Goal: Task Accomplishment & Management: Manage account settings

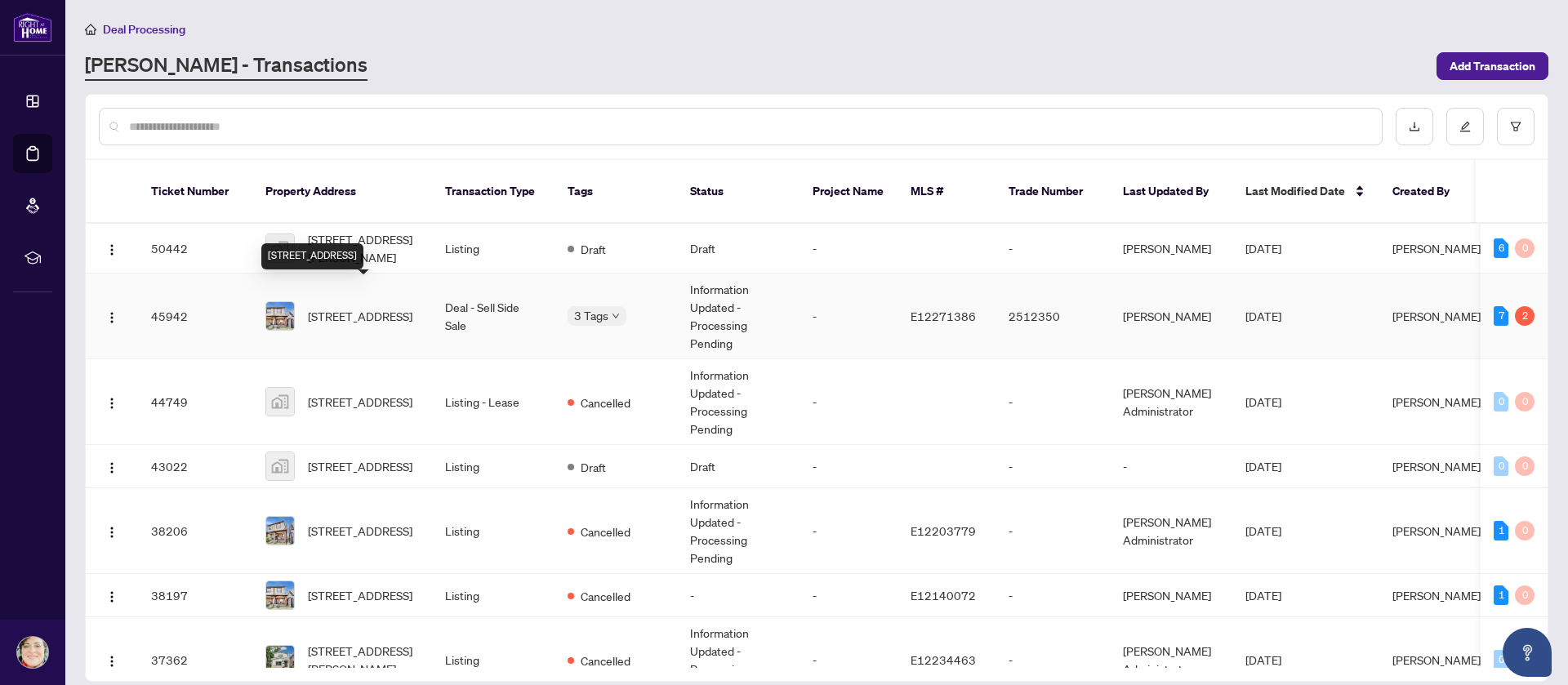
click at [352, 307] on span "[STREET_ADDRESS]" at bounding box center [360, 316] width 104 height 18
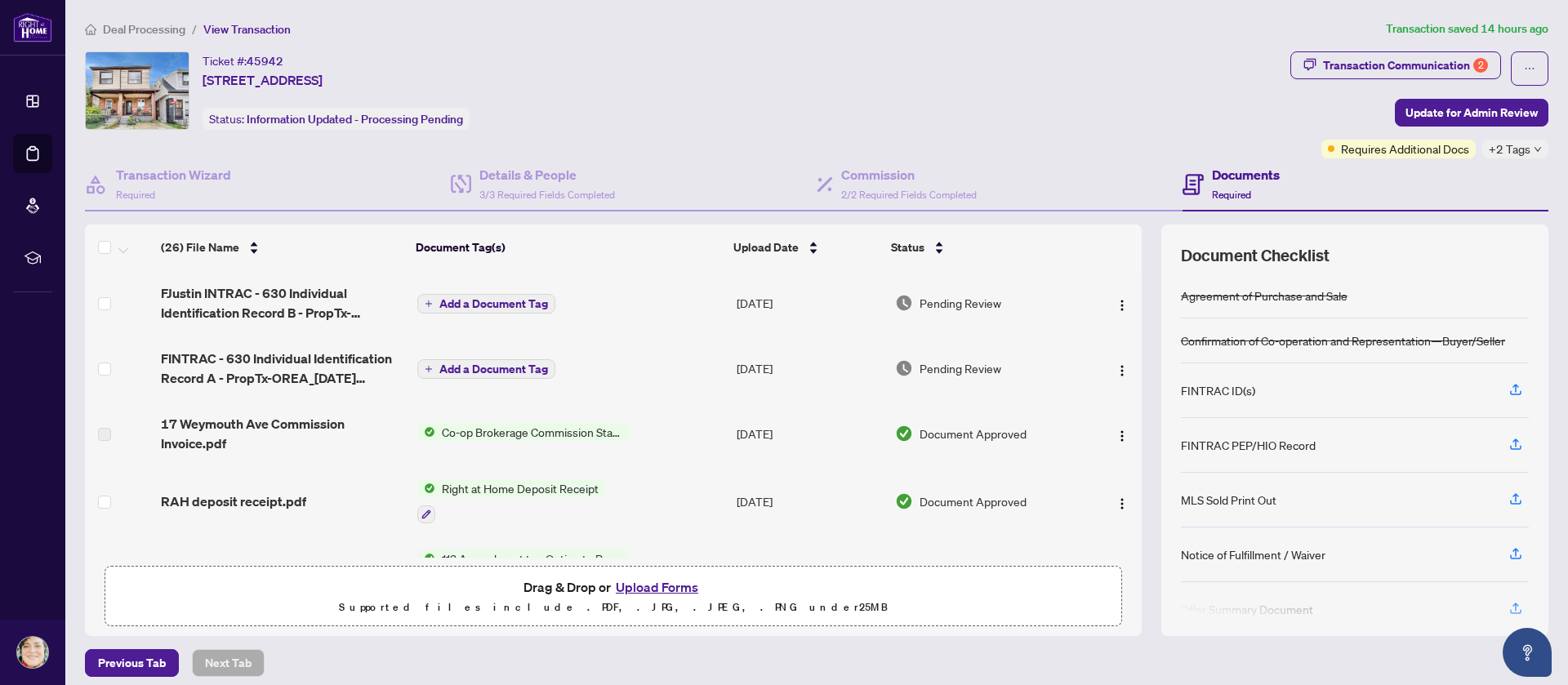
click at [768, 72] on div "Ticket #: 45942 17 Weymouth Ave, Toronto, Ontario M4C 1R6, Canada Status: Infor…" at bounding box center [684, 90] width 1199 height 79
click at [633, 56] on div "Ticket #: 45942 17 Weymouth Ave, Toronto, Ontario M4C 1R6, Canada Status: Infor…" at bounding box center [684, 90] width 1199 height 79
click at [569, 74] on div "Ticket #: 45942 17 Weymouth Ave, Toronto, Ontario M4C 1R6, Canada Status: Infor…" at bounding box center [684, 90] width 1199 height 79
click at [804, 77] on div "Ticket #: 45942 17 Weymouth Ave, Toronto, Ontario M4C 1R6, Canada Status: Infor…" at bounding box center [684, 90] width 1199 height 79
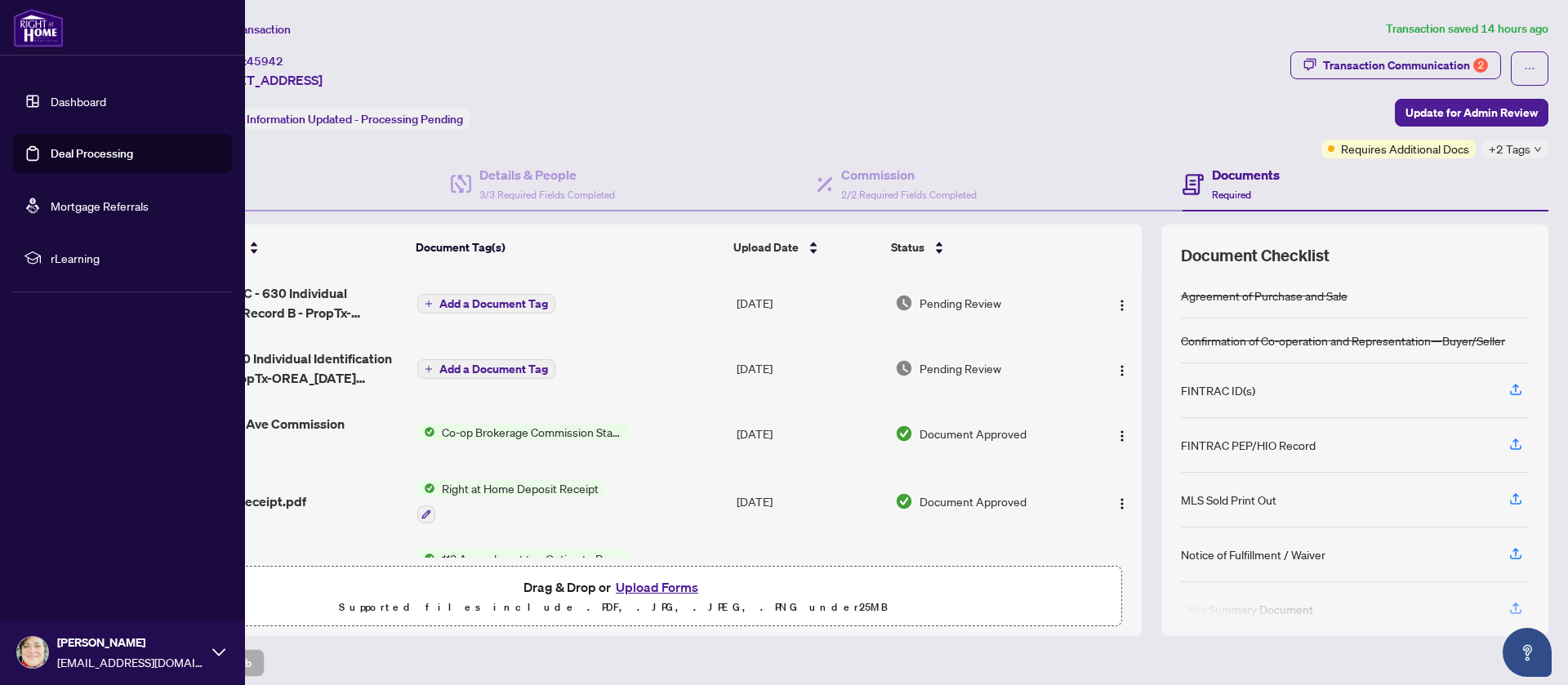
click at [66, 150] on link "Deal Processing" at bounding box center [91, 153] width 82 height 15
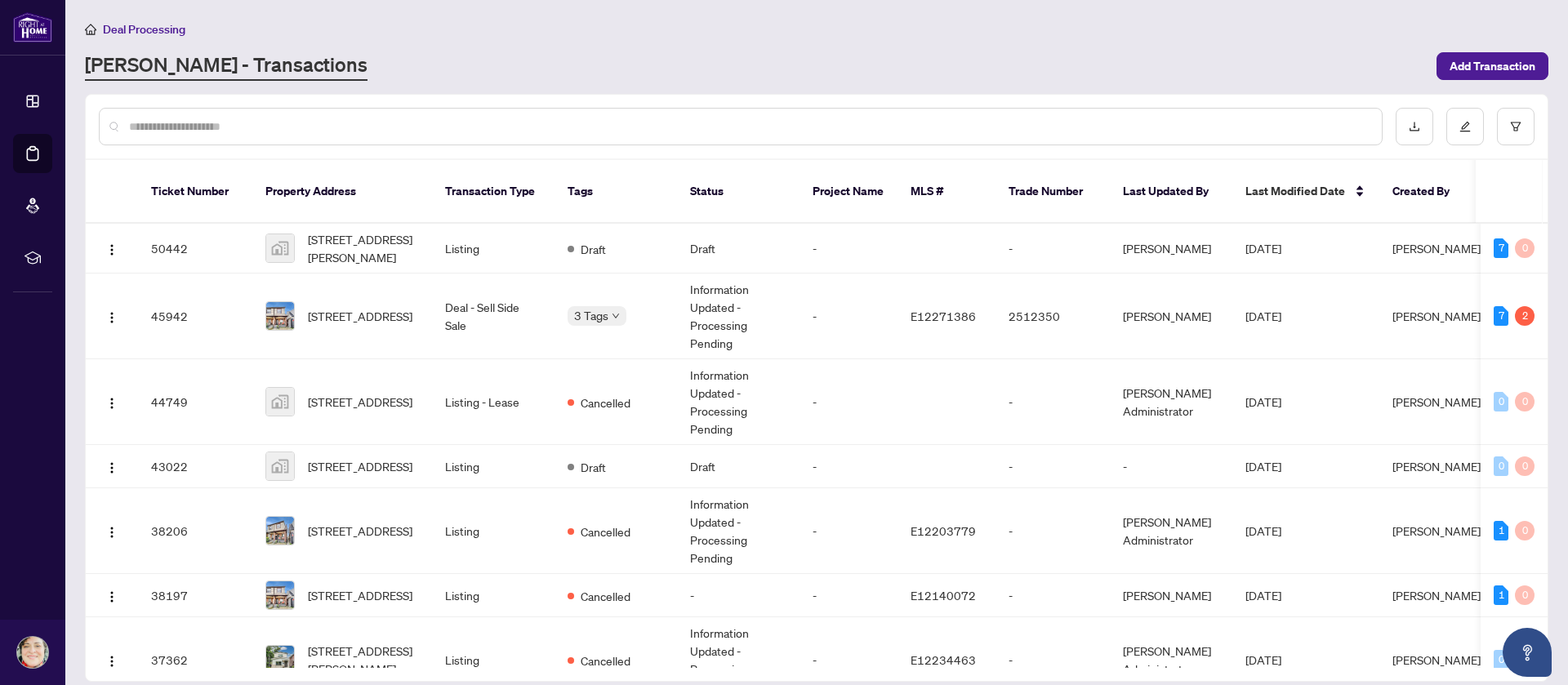
click at [724, 46] on div "Deal Processing RAHR - Transactions Add Transaction" at bounding box center [817, 50] width 1464 height 61
click at [334, 307] on span "[STREET_ADDRESS]" at bounding box center [360, 316] width 104 height 18
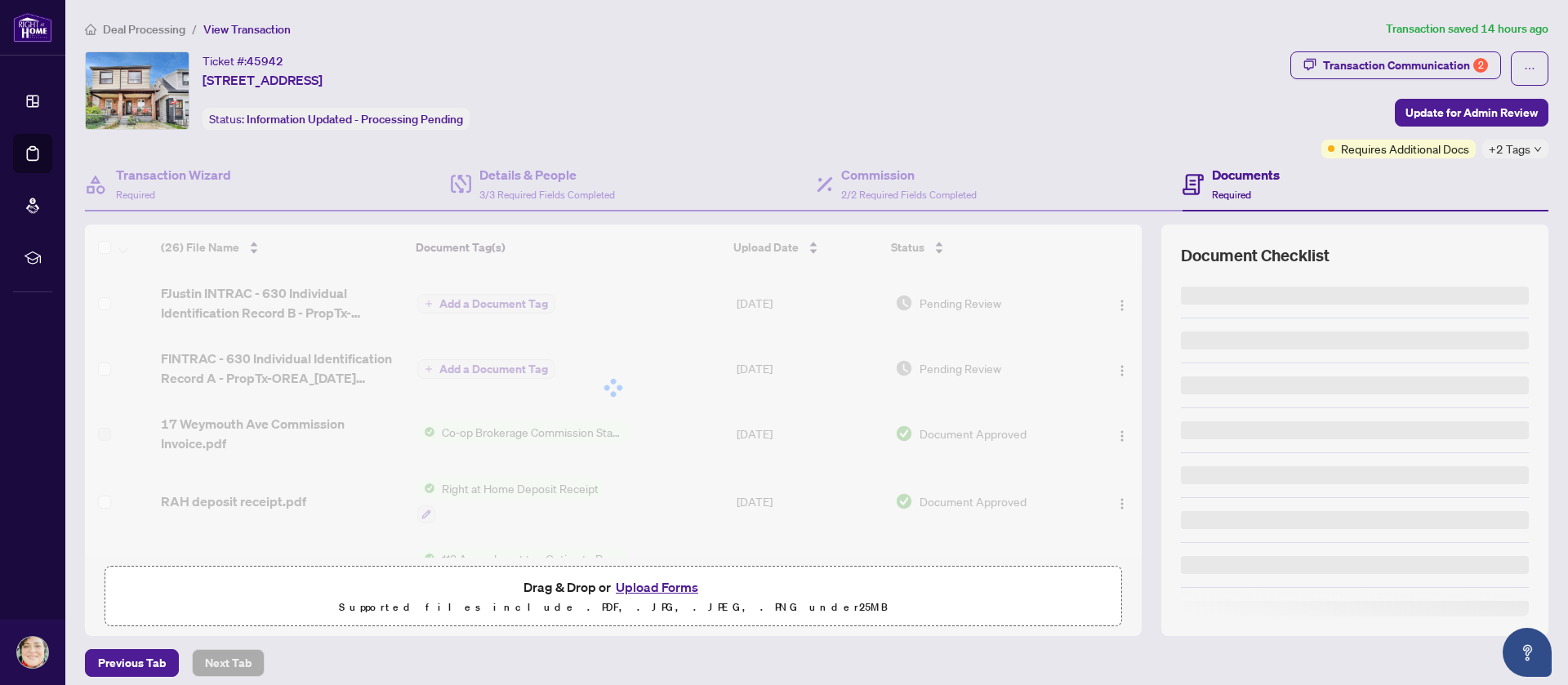
click at [803, 80] on div "Ticket #: 45942 17 Weymouth Ave, Toronto, Ontario M4C 1R6, Canada Status: Infor…" at bounding box center [684, 90] width 1199 height 79
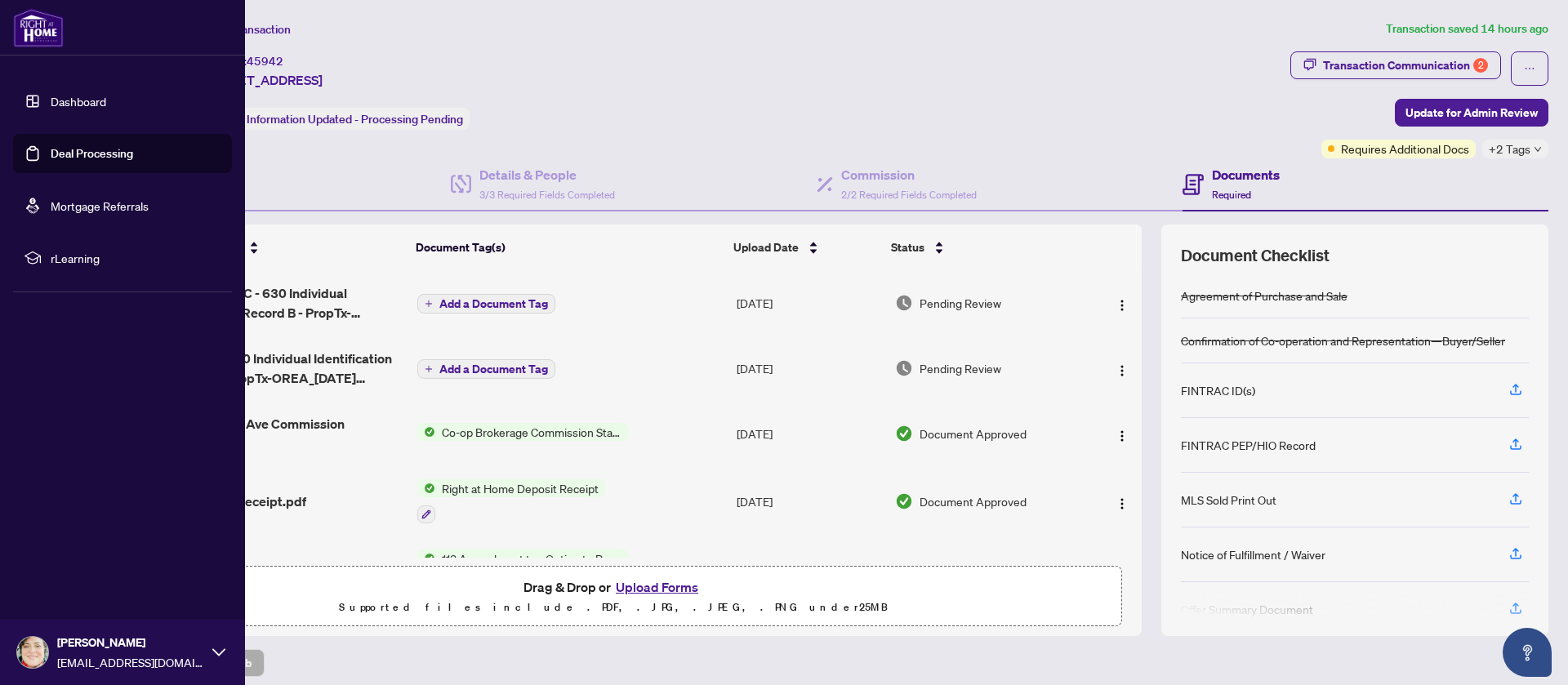
click at [69, 155] on link "Deal Processing" at bounding box center [91, 153] width 82 height 15
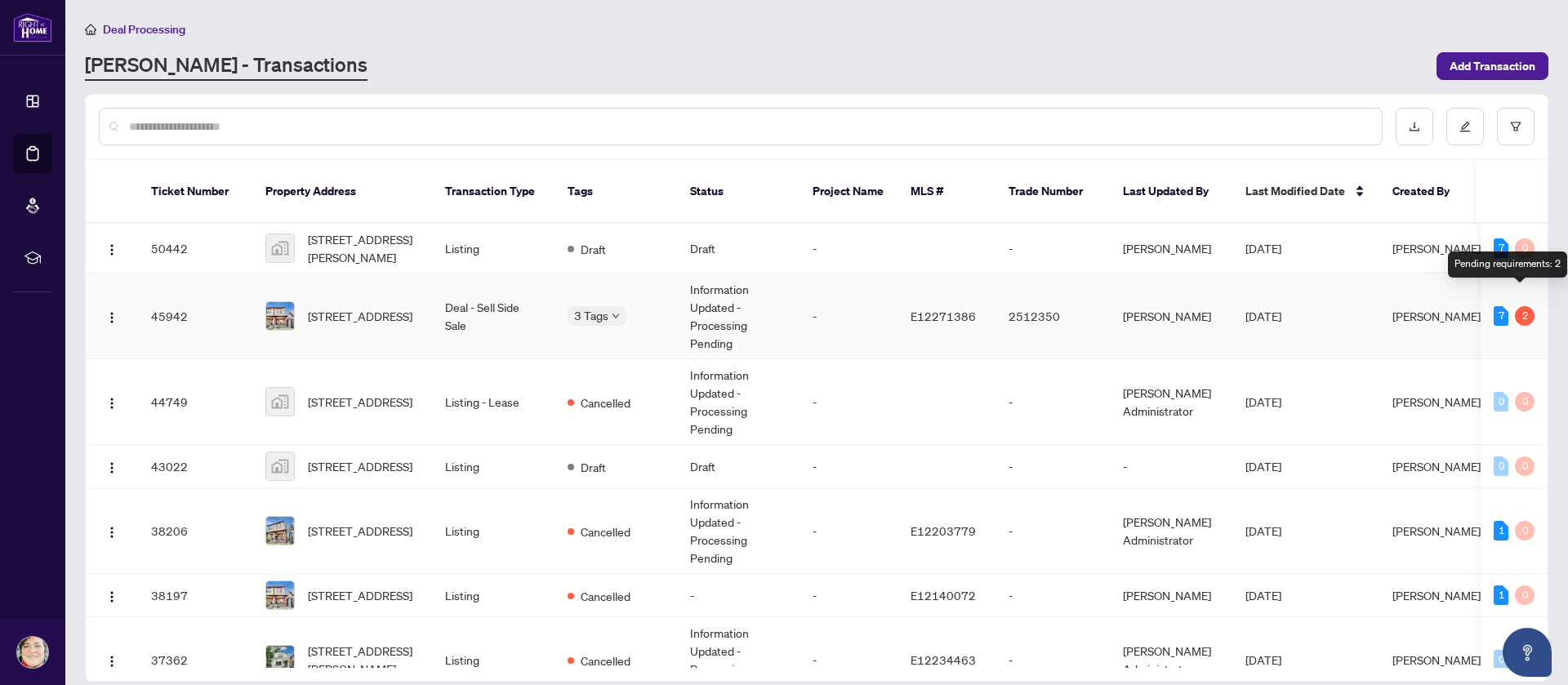
click at [1519, 306] on div "2" at bounding box center [1525, 316] width 19 height 19
click at [347, 308] on span "[STREET_ADDRESS]" at bounding box center [360, 316] width 104 height 18
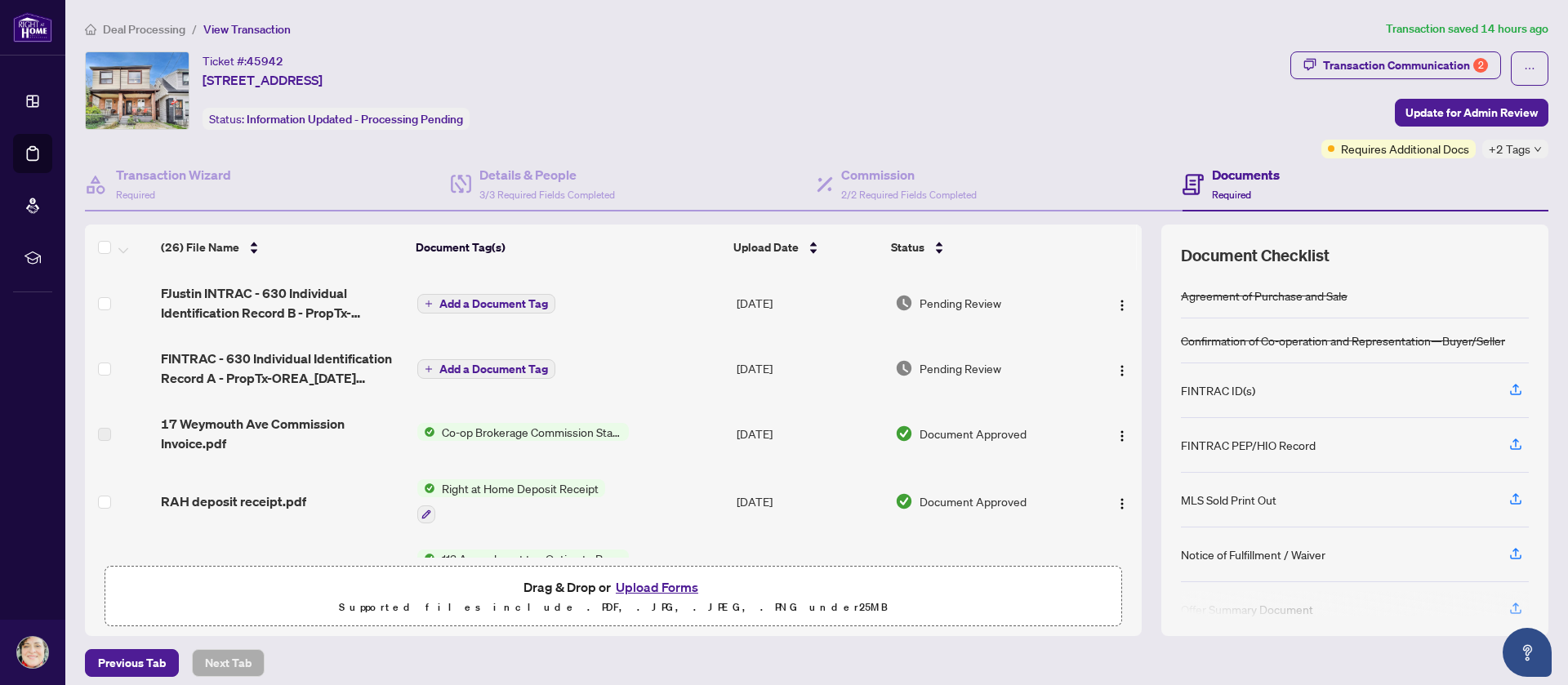
scroll to position [367, 0]
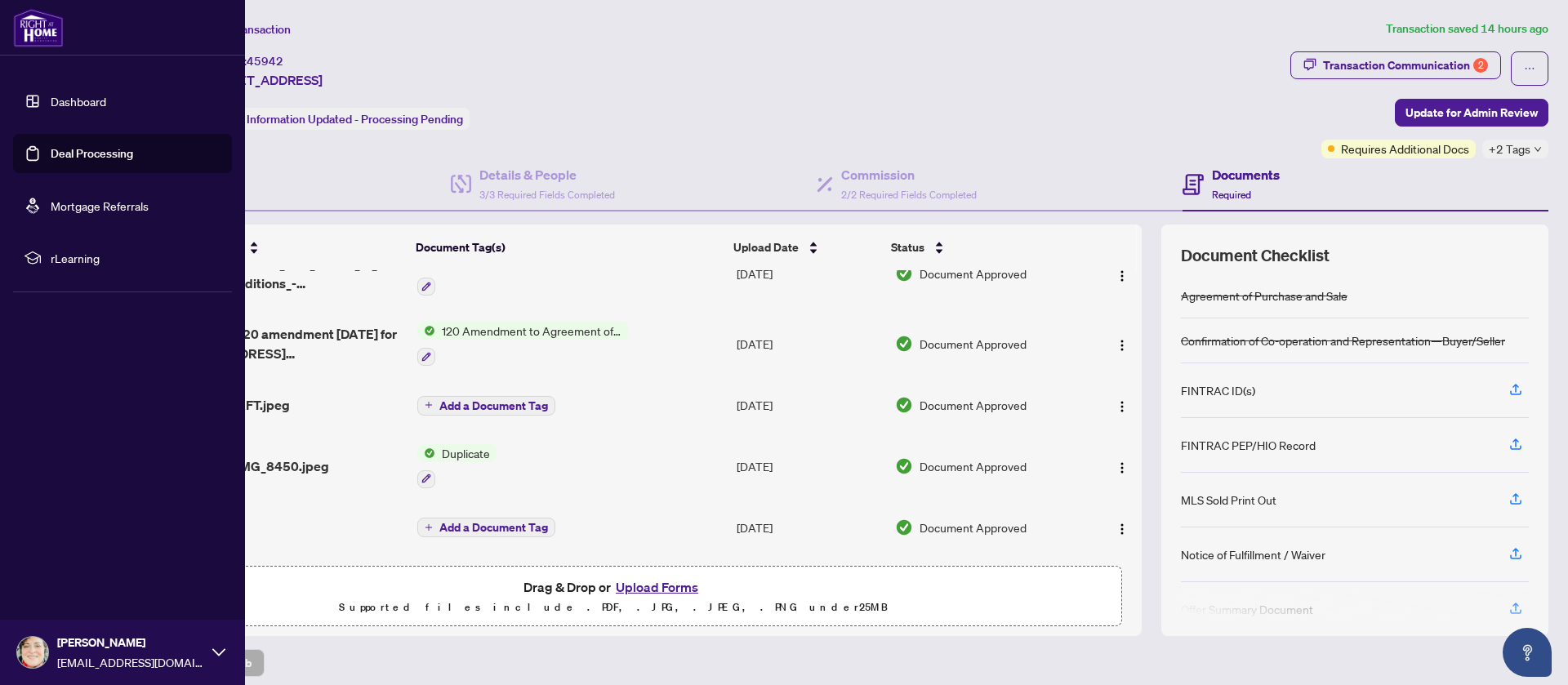
click at [66, 154] on link "Deal Processing" at bounding box center [91, 153] width 82 height 15
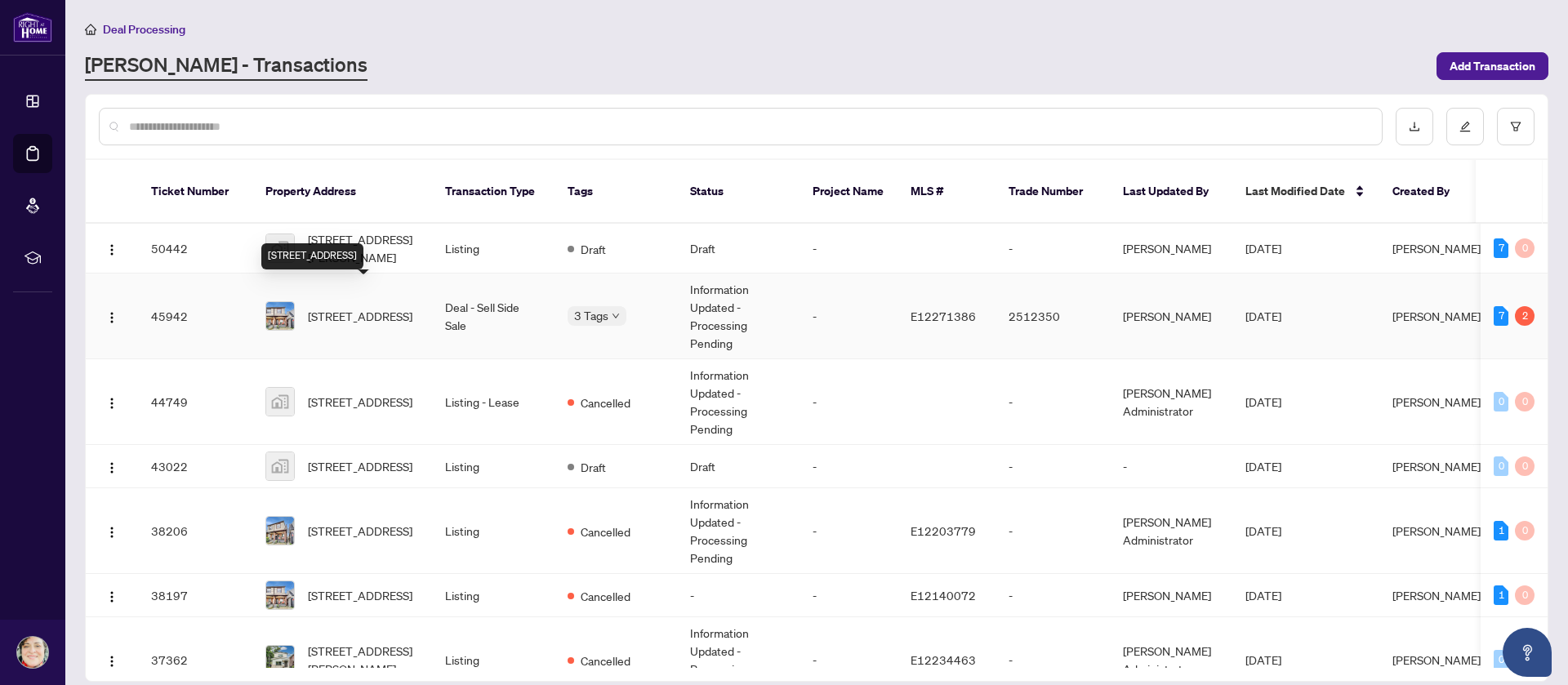
click at [323, 307] on span "[STREET_ADDRESS]" at bounding box center [360, 316] width 104 height 18
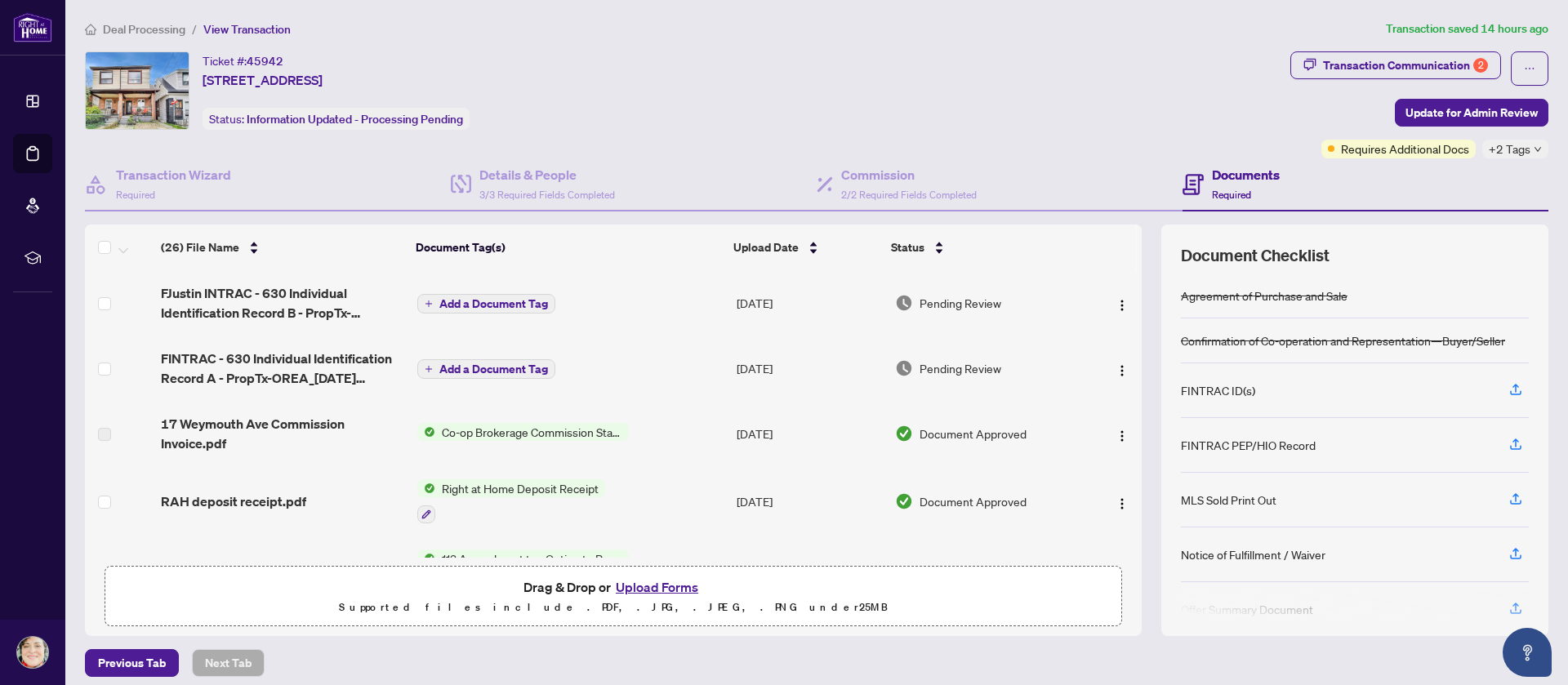
click at [810, 95] on div "Ticket #: 45942 17 Weymouth Ave, Toronto, Ontario M4C 1R6, Canada Status: Infor…" at bounding box center [684, 90] width 1199 height 79
click at [1100, 104] on div "Ticket #: 45942 17 Weymouth Ave, Toronto, Ontario M4C 1R6, Canada Status: Infor…" at bounding box center [684, 90] width 1199 height 79
click at [1095, 104] on div "Ticket #: 45942 17 Weymouth Ave, Toronto, Ontario M4C 1R6, Canada Status: Infor…" at bounding box center [684, 90] width 1199 height 79
click at [1342, 65] on div "Transaction Communication 2" at bounding box center [1405, 65] width 165 height 27
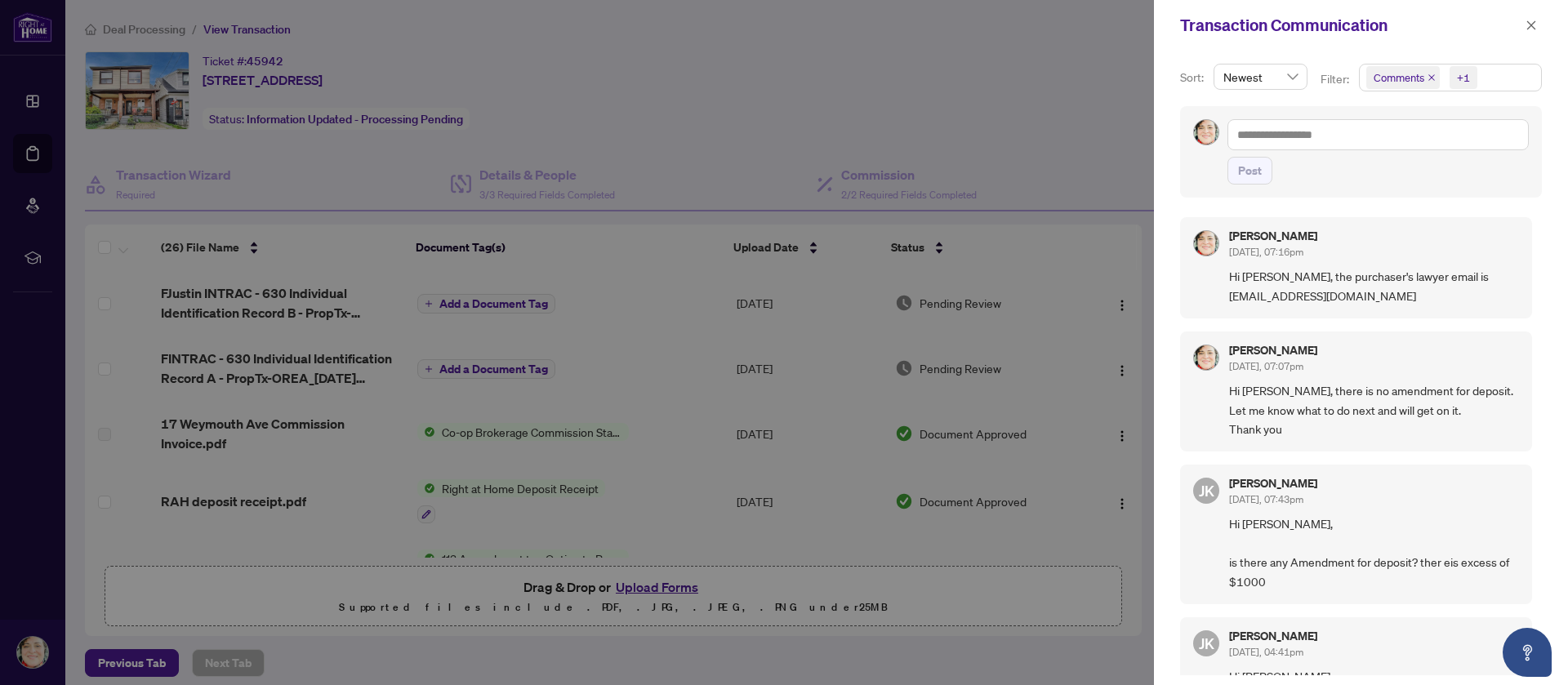
click at [985, 65] on div at bounding box center [784, 342] width 1568 height 685
click at [1530, 21] on icon "close" at bounding box center [1531, 25] width 12 height 12
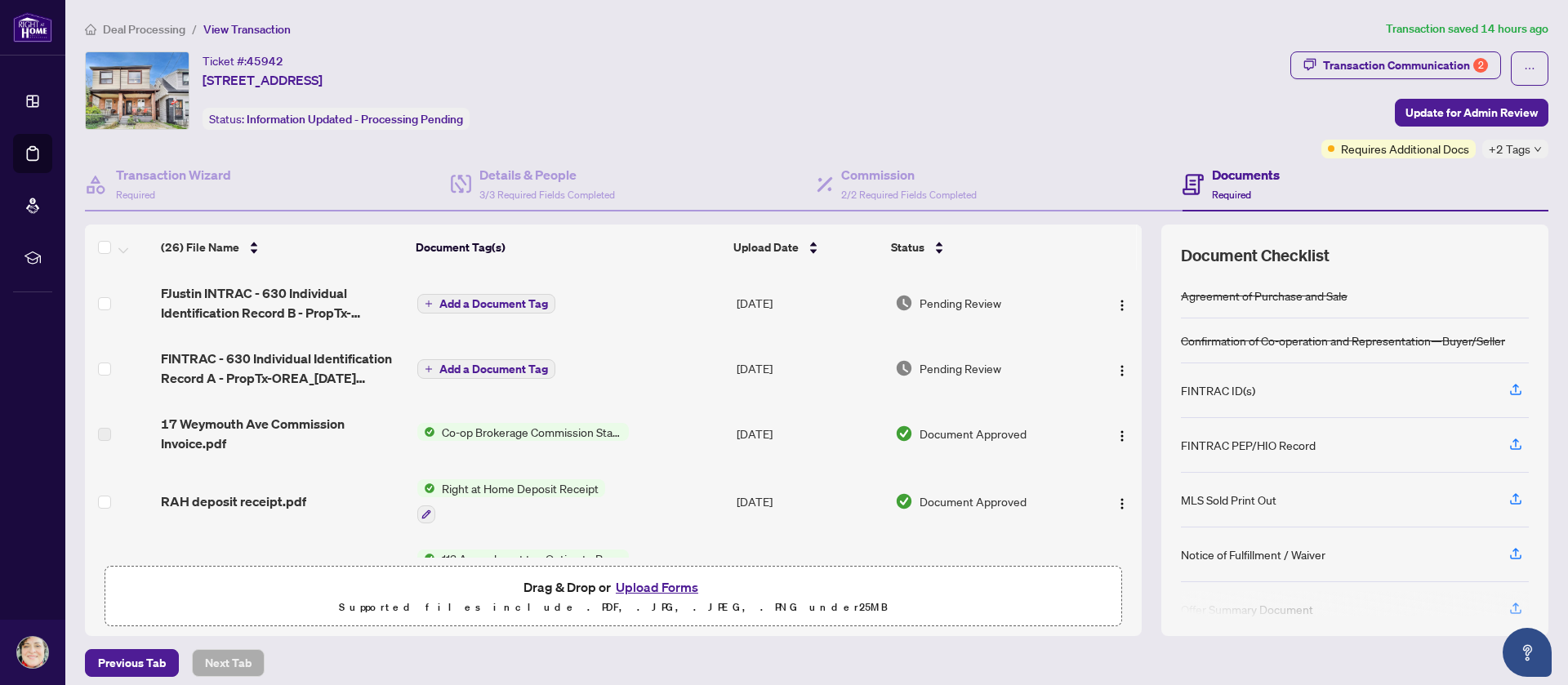
click at [1011, 65] on div "Ticket #: 45942 17 Weymouth Ave, Toronto, Ontario M4C 1R6, Canada Status: Infor…" at bounding box center [684, 90] width 1199 height 79
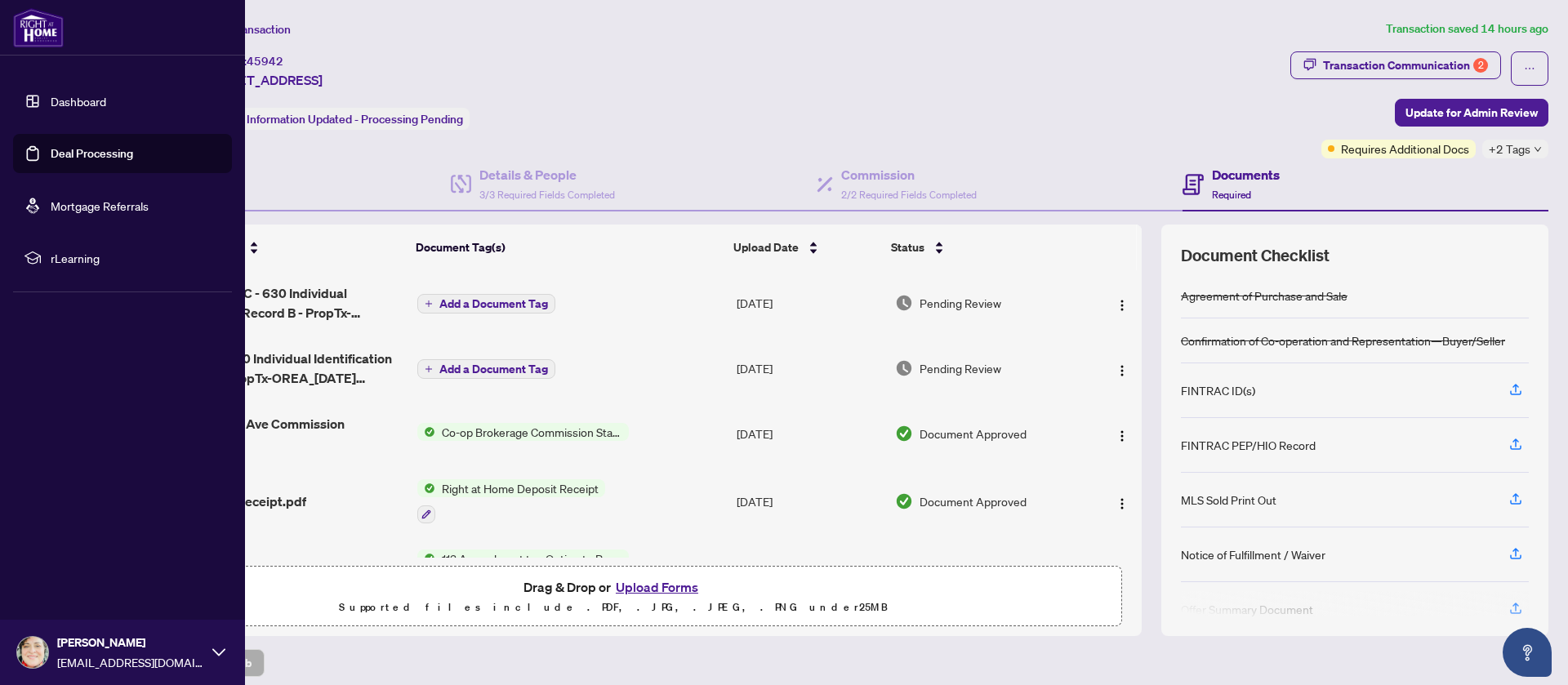
click at [78, 153] on link "Deal Processing" at bounding box center [91, 153] width 82 height 15
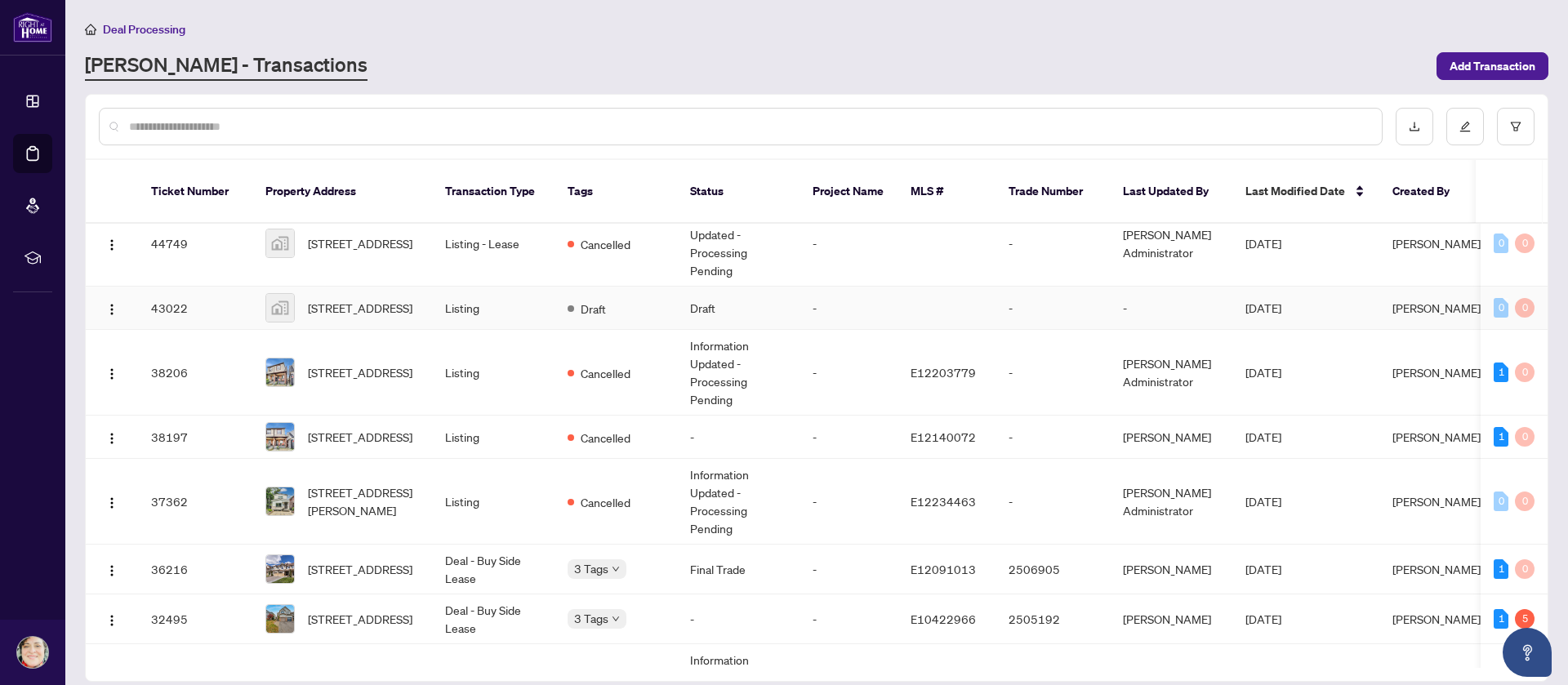
scroll to position [238, 0]
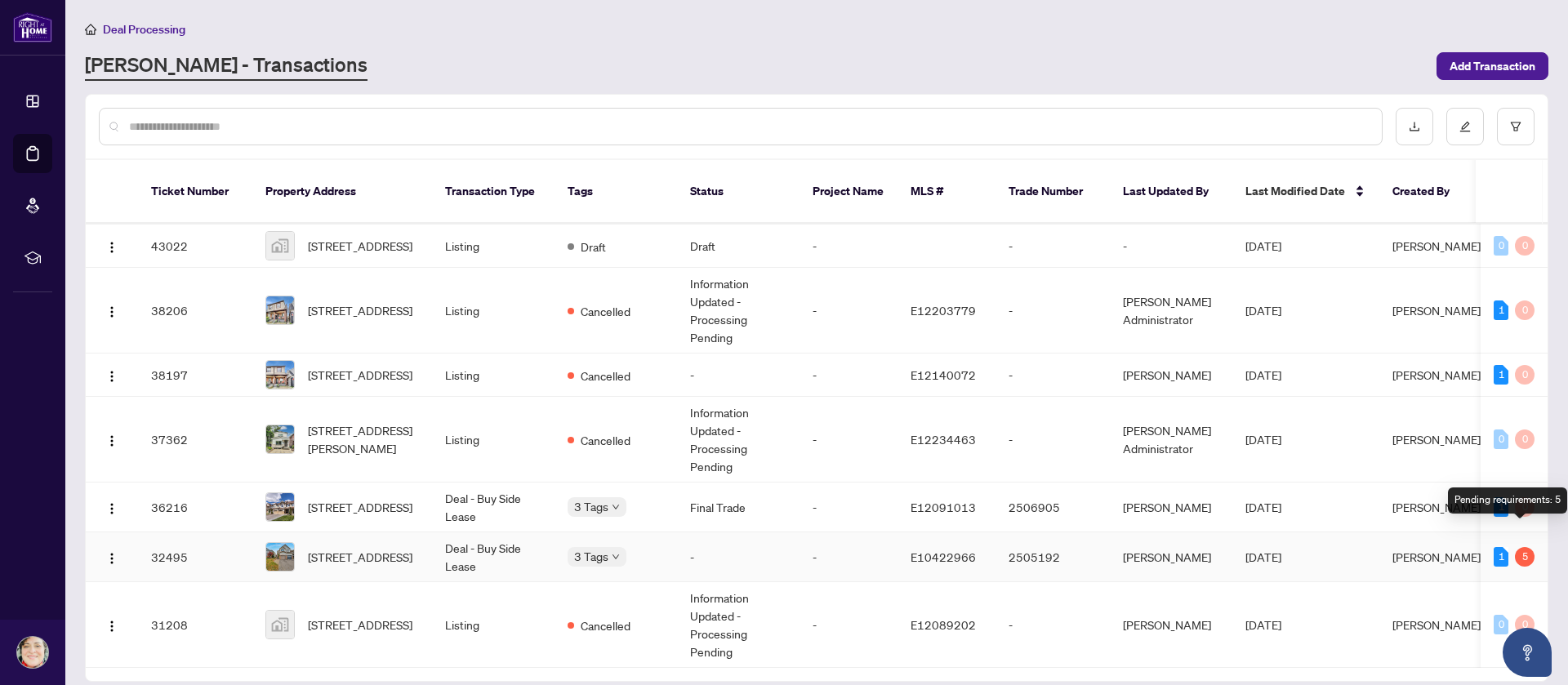
click at [1523, 547] on div "5" at bounding box center [1525, 557] width 19 height 19
click at [1207, 535] on td "[PERSON_NAME]" at bounding box center [1171, 558] width 122 height 50
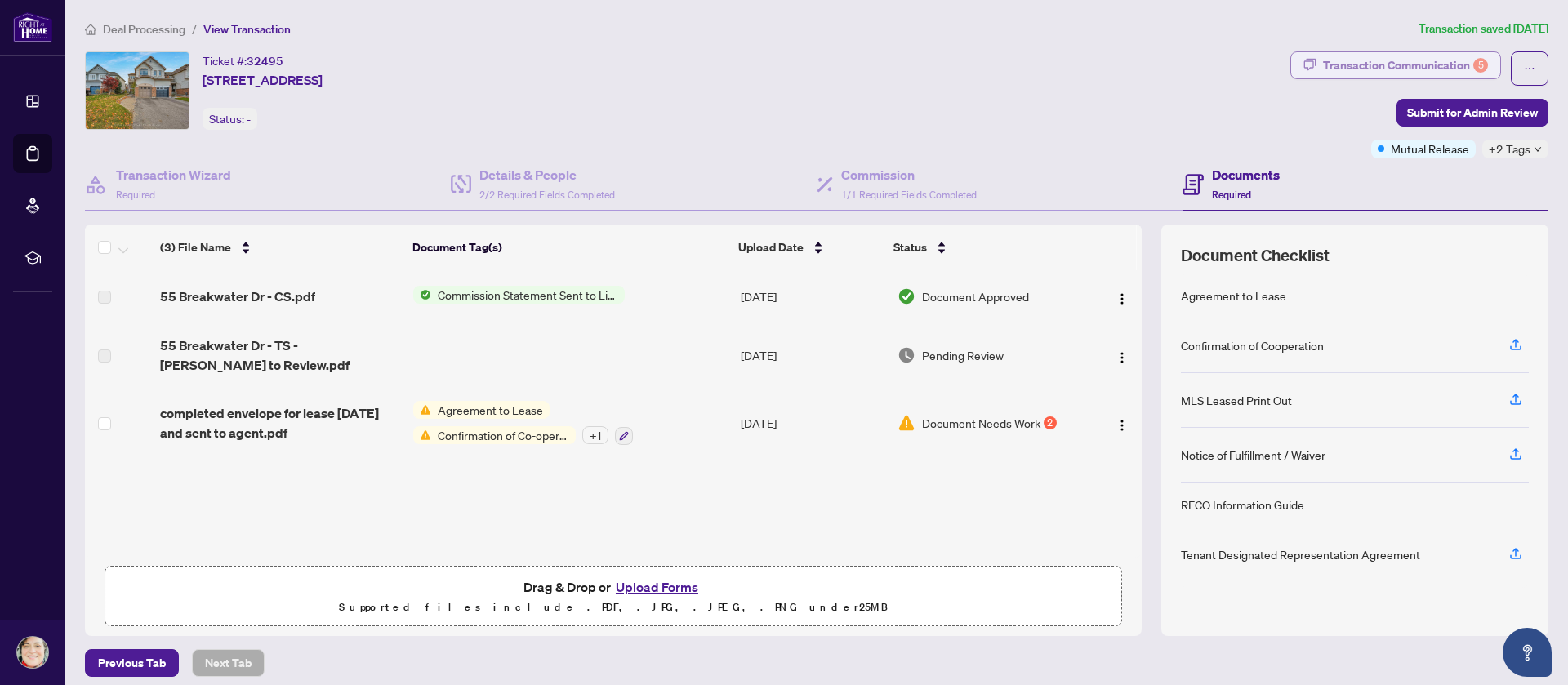
click at [1363, 63] on div "Transaction Communication 5" at bounding box center [1405, 65] width 165 height 27
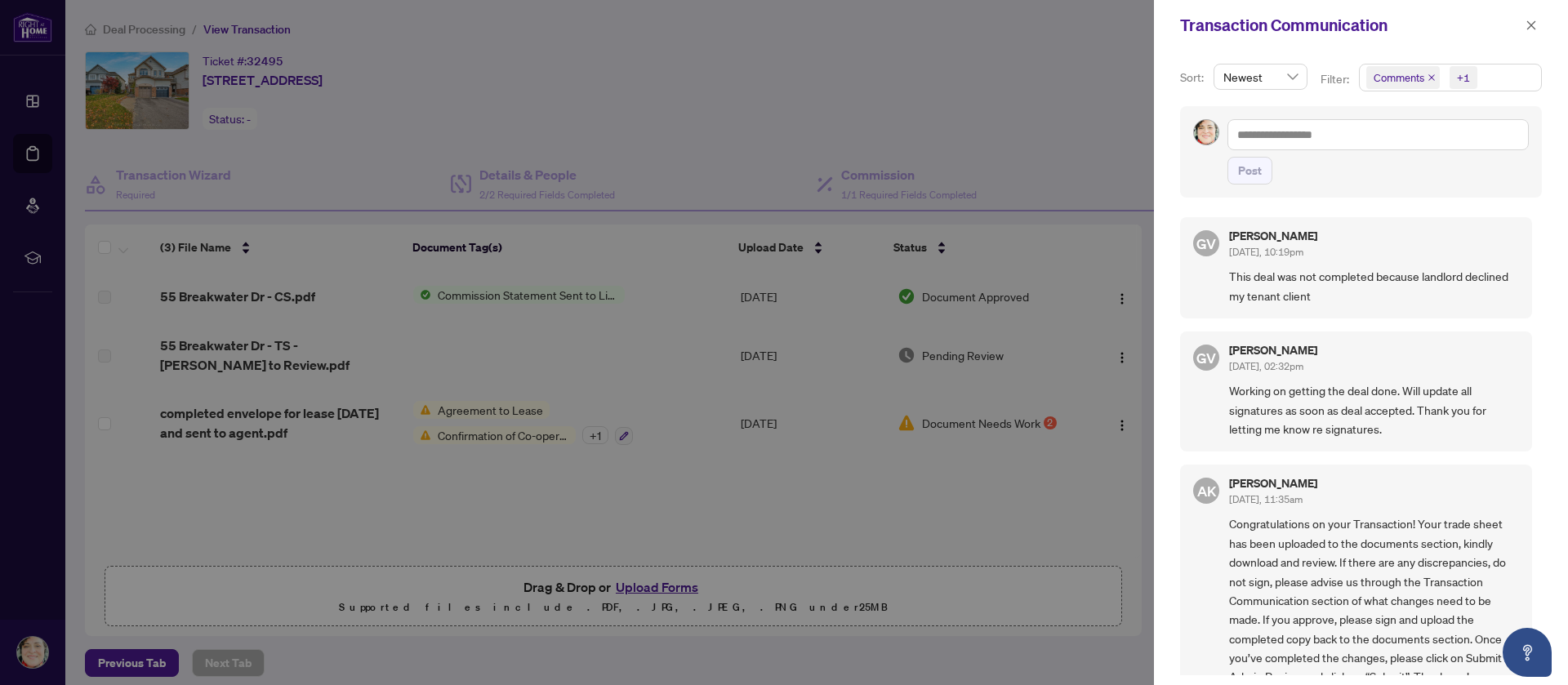
drag, startPoint x: 857, startPoint y: 60, endPoint x: 856, endPoint y: 50, distance: 10.0
click at [860, 56] on div at bounding box center [784, 342] width 1568 height 685
click at [1528, 22] on icon "close" at bounding box center [1532, 25] width 9 height 9
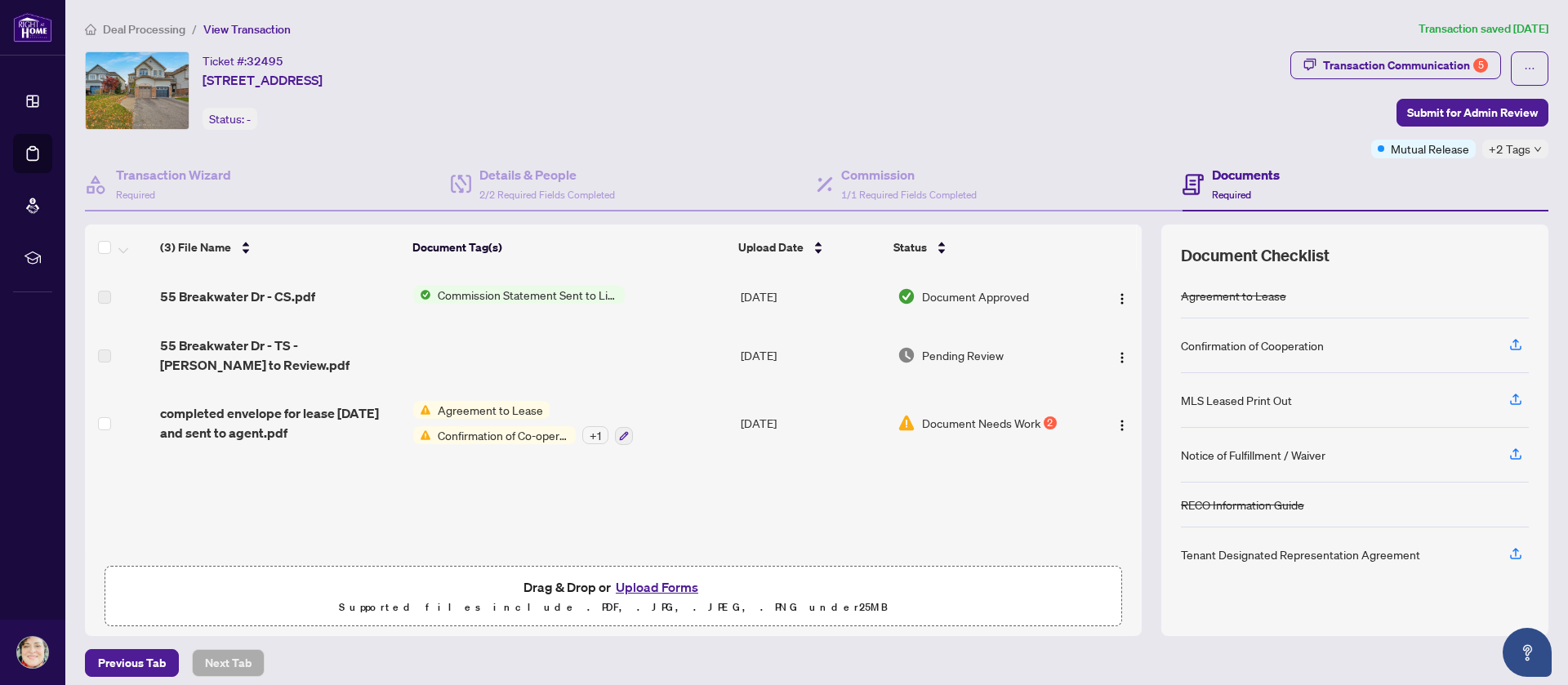
click at [841, 49] on div "Deal Processing / View Transaction Transaction saved 2 months ago Ticket #: 324…" at bounding box center [817, 348] width 1477 height 658
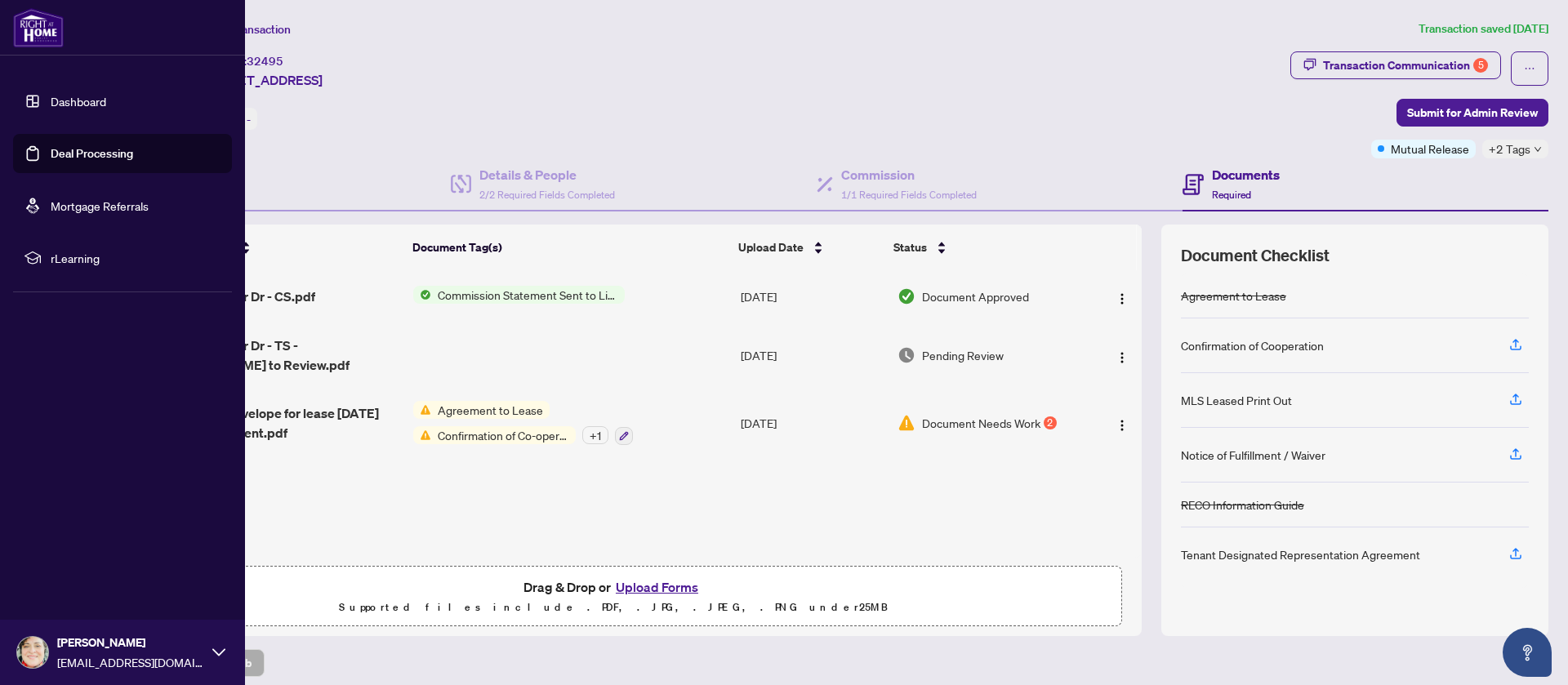
click at [99, 152] on link "Deal Processing" at bounding box center [91, 153] width 82 height 15
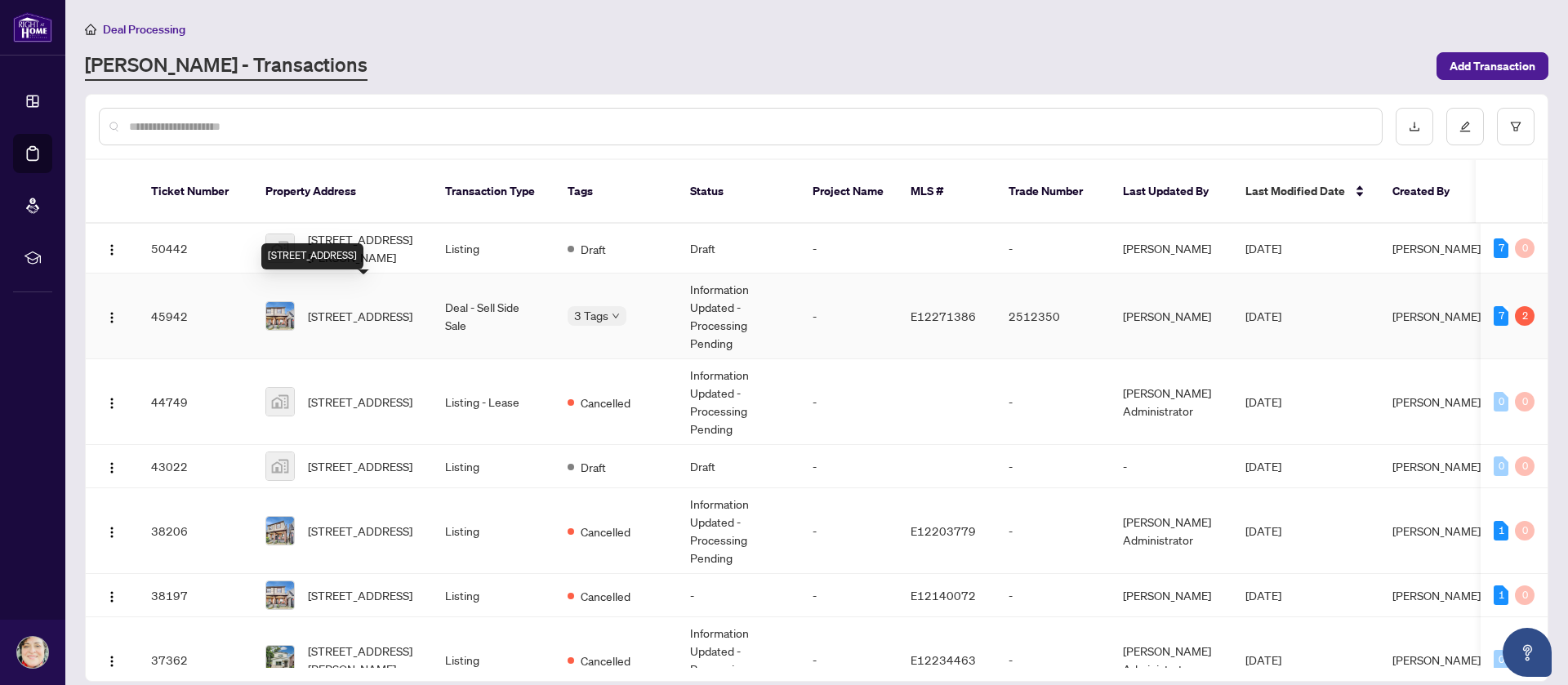
click at [360, 307] on span "[STREET_ADDRESS]" at bounding box center [360, 316] width 104 height 18
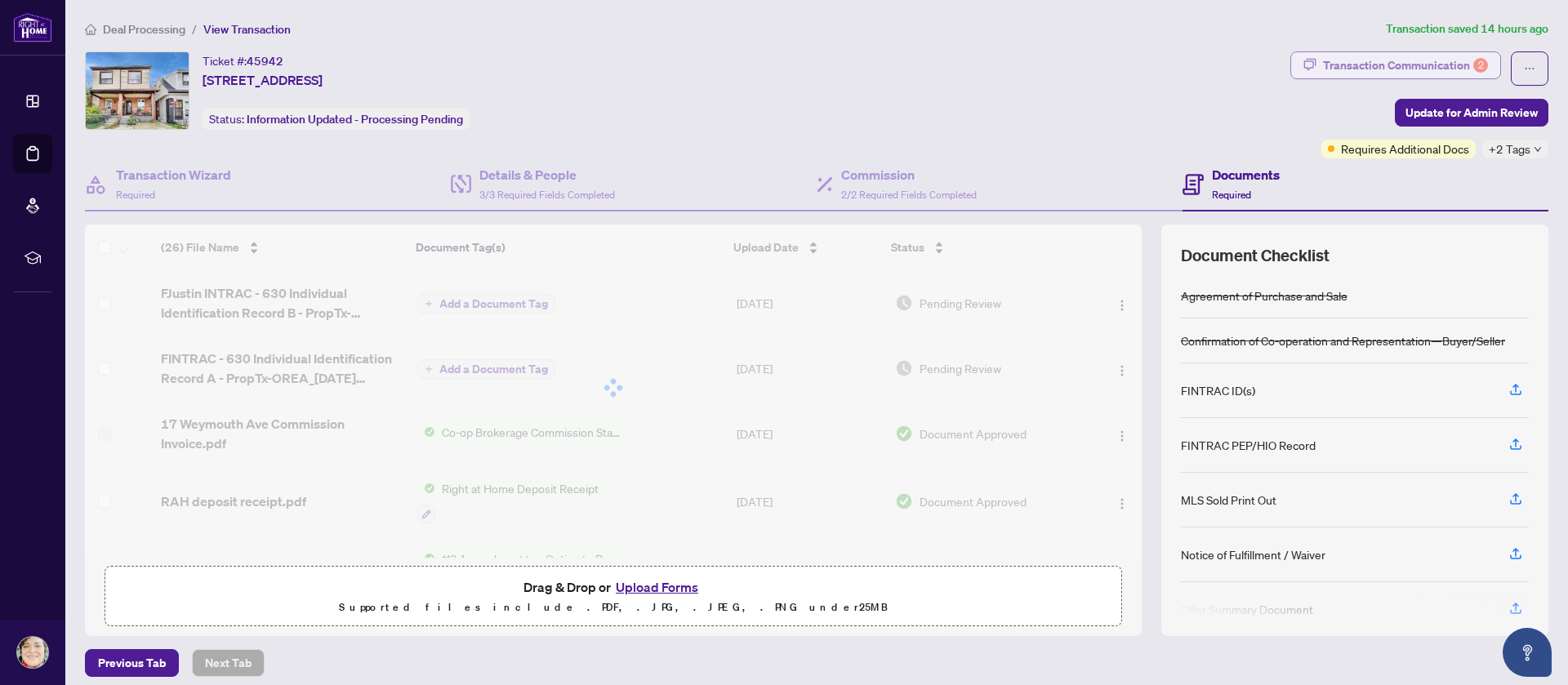
click at [1335, 70] on div "Transaction Communication 2" at bounding box center [1405, 65] width 165 height 27
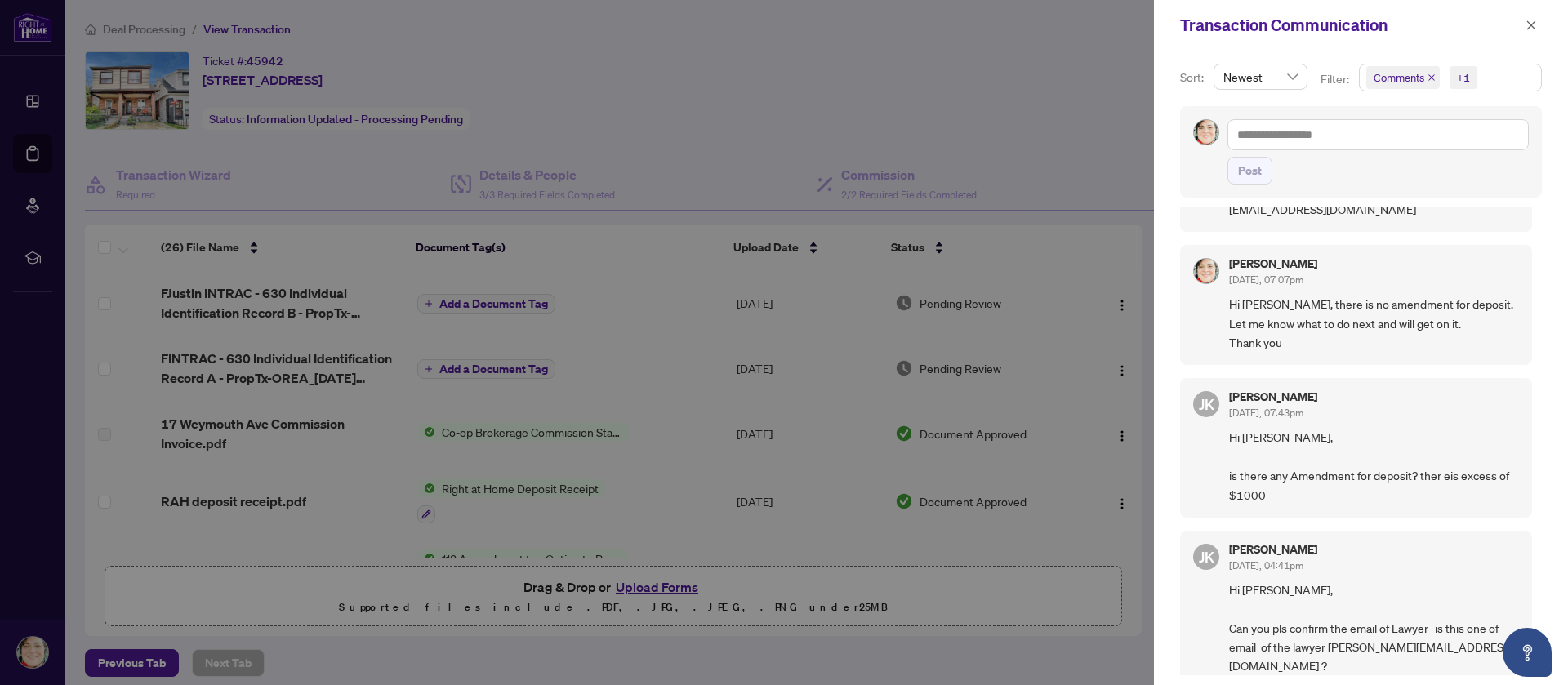
scroll to position [122, 0]
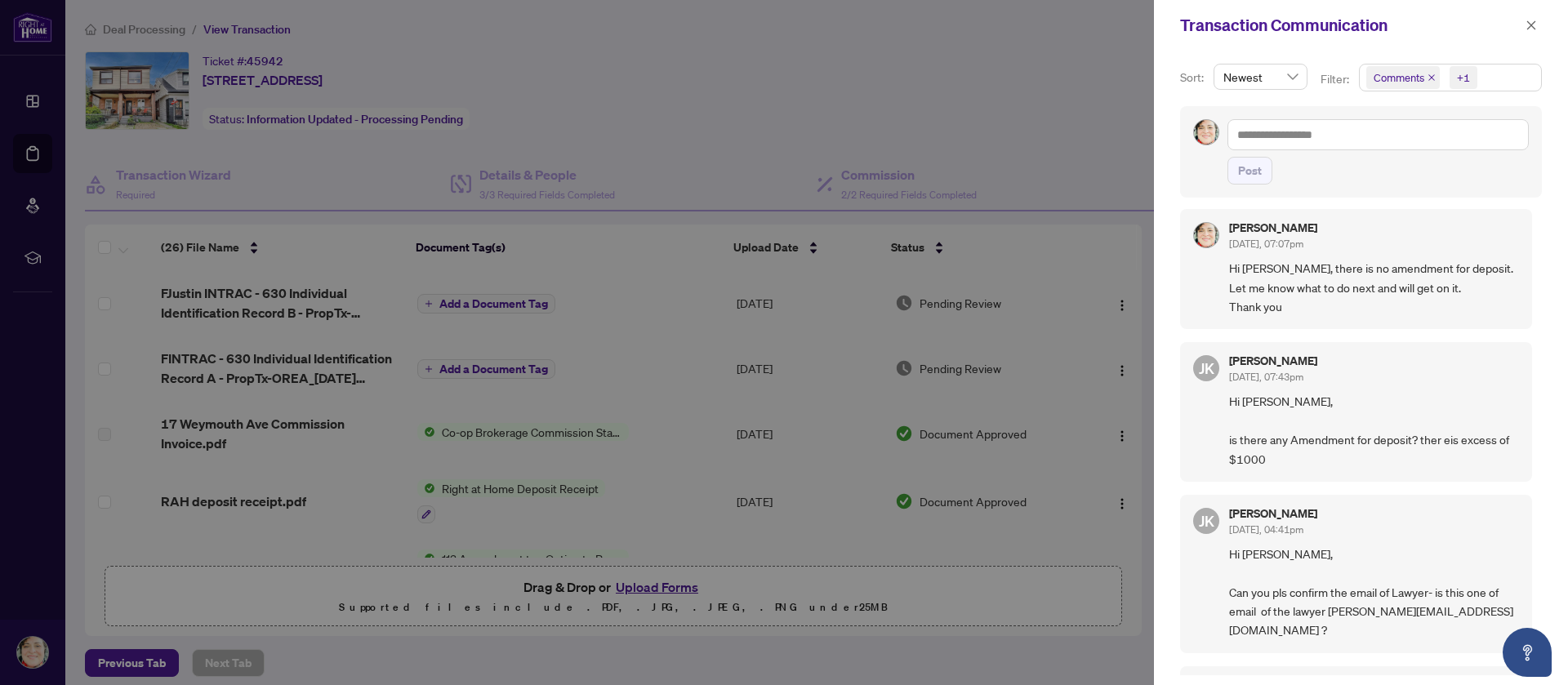
click at [950, 77] on div at bounding box center [784, 342] width 1568 height 685
click at [1531, 24] on icon "close" at bounding box center [1531, 25] width 12 height 12
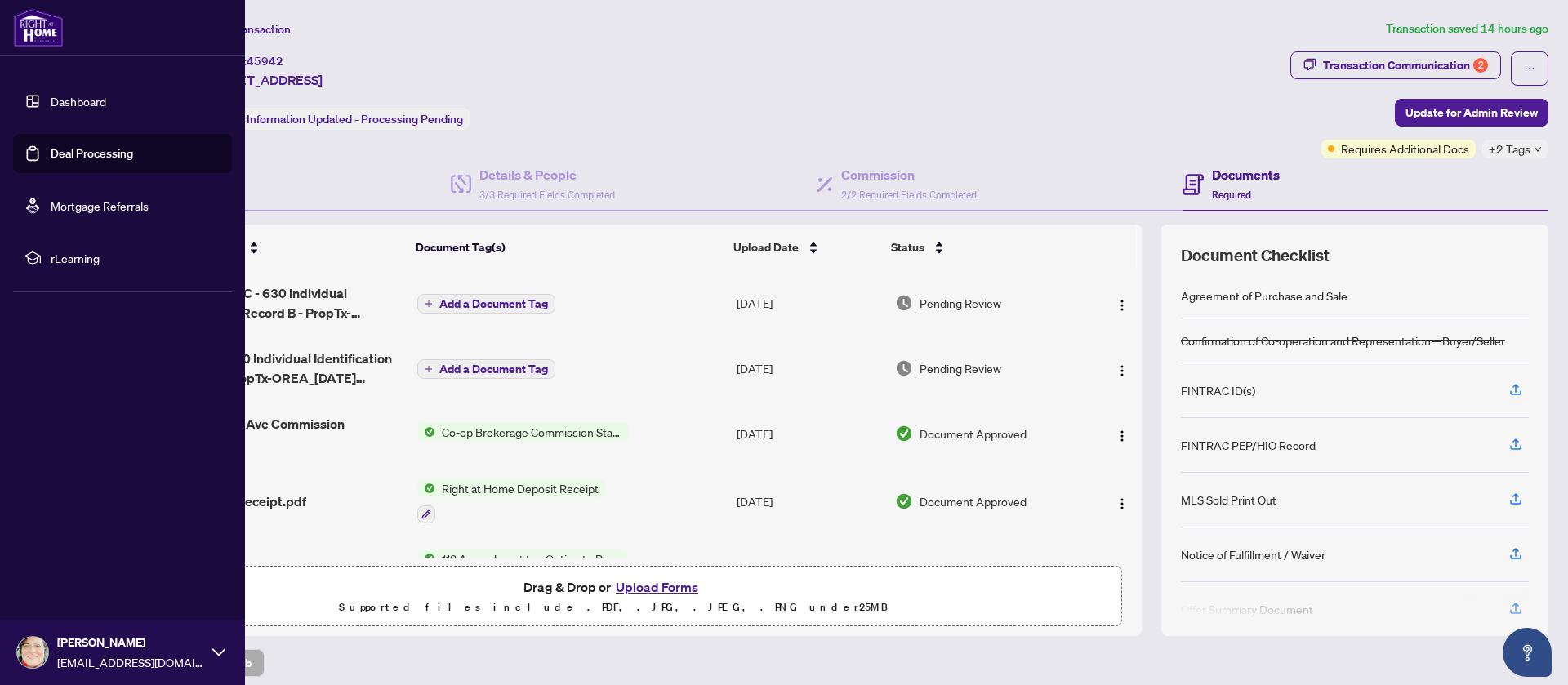
click at [86, 152] on link "Deal Processing" at bounding box center [91, 153] width 82 height 15
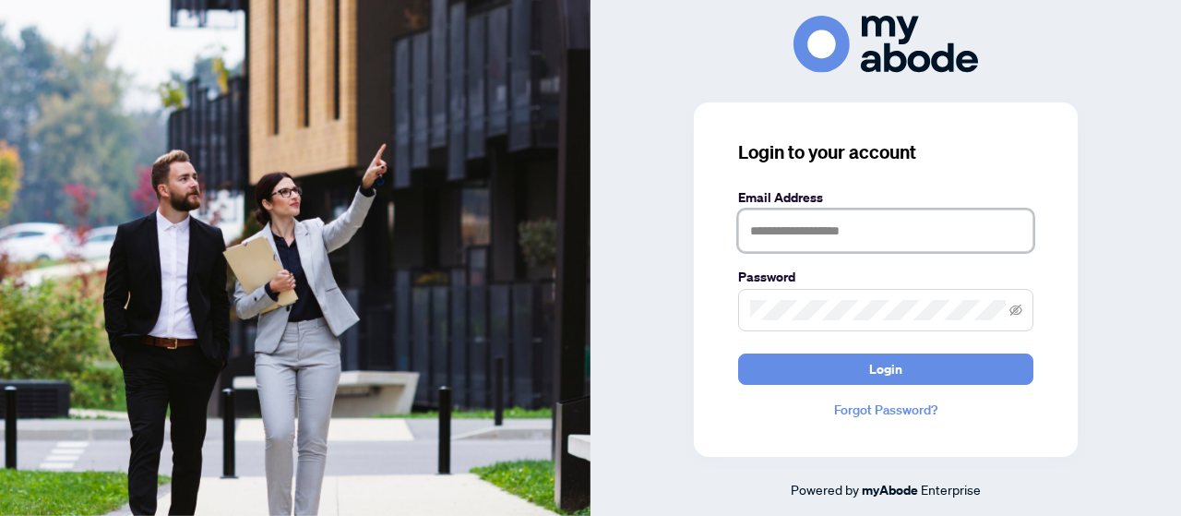
click at [842, 236] on input "text" at bounding box center [885, 230] width 295 height 42
type input "**********"
click at [738, 353] on button "Login" at bounding box center [885, 368] width 295 height 31
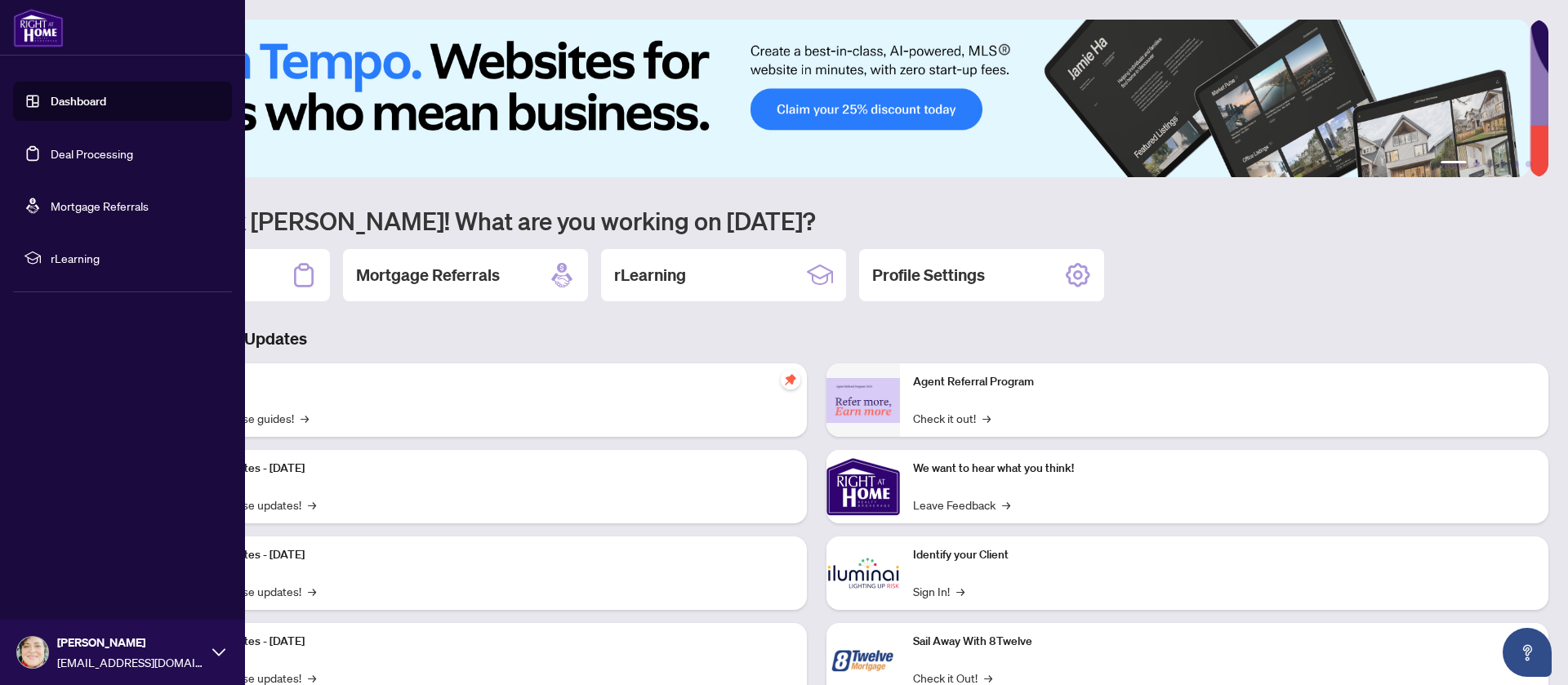
click at [57, 155] on link "Deal Processing" at bounding box center [91, 153] width 82 height 15
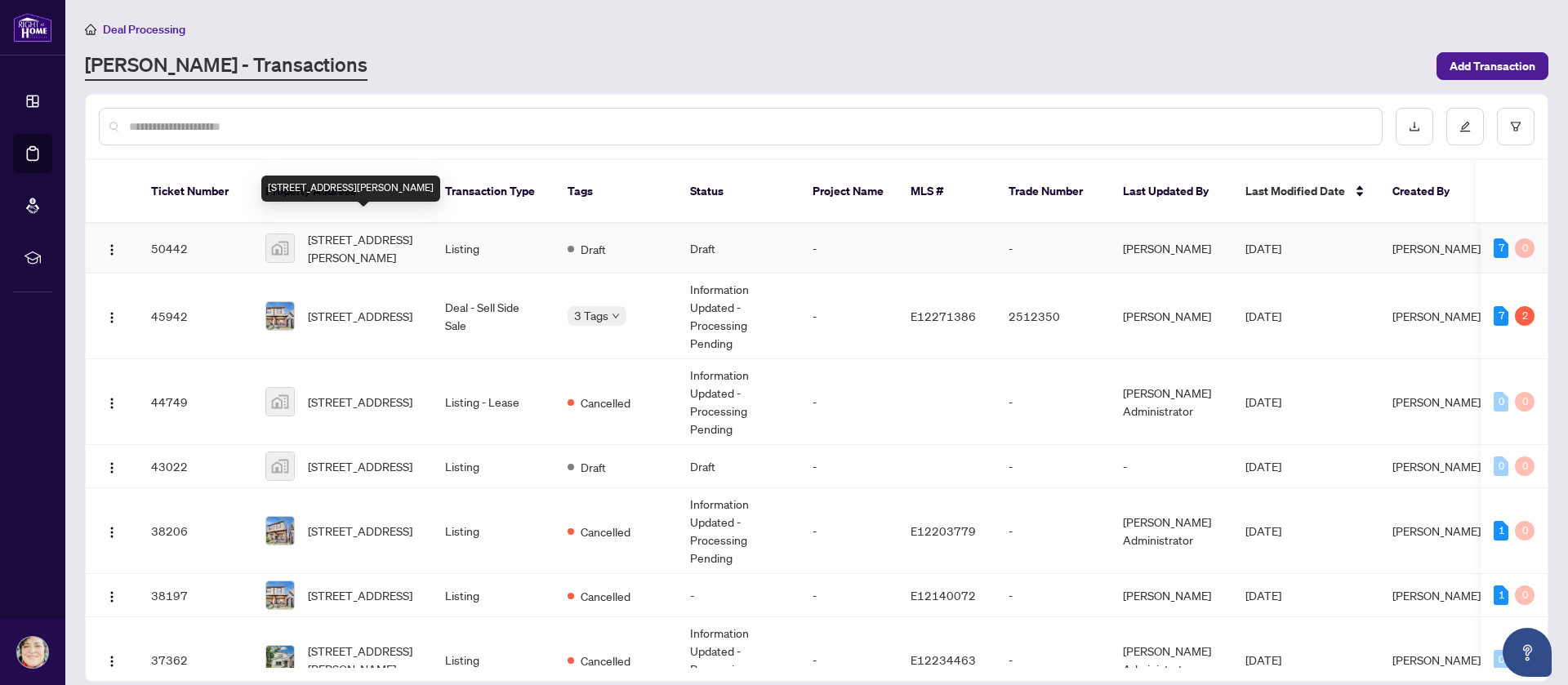
click at [347, 240] on span "[STREET_ADDRESS][PERSON_NAME]" at bounding box center [364, 248] width 111 height 36
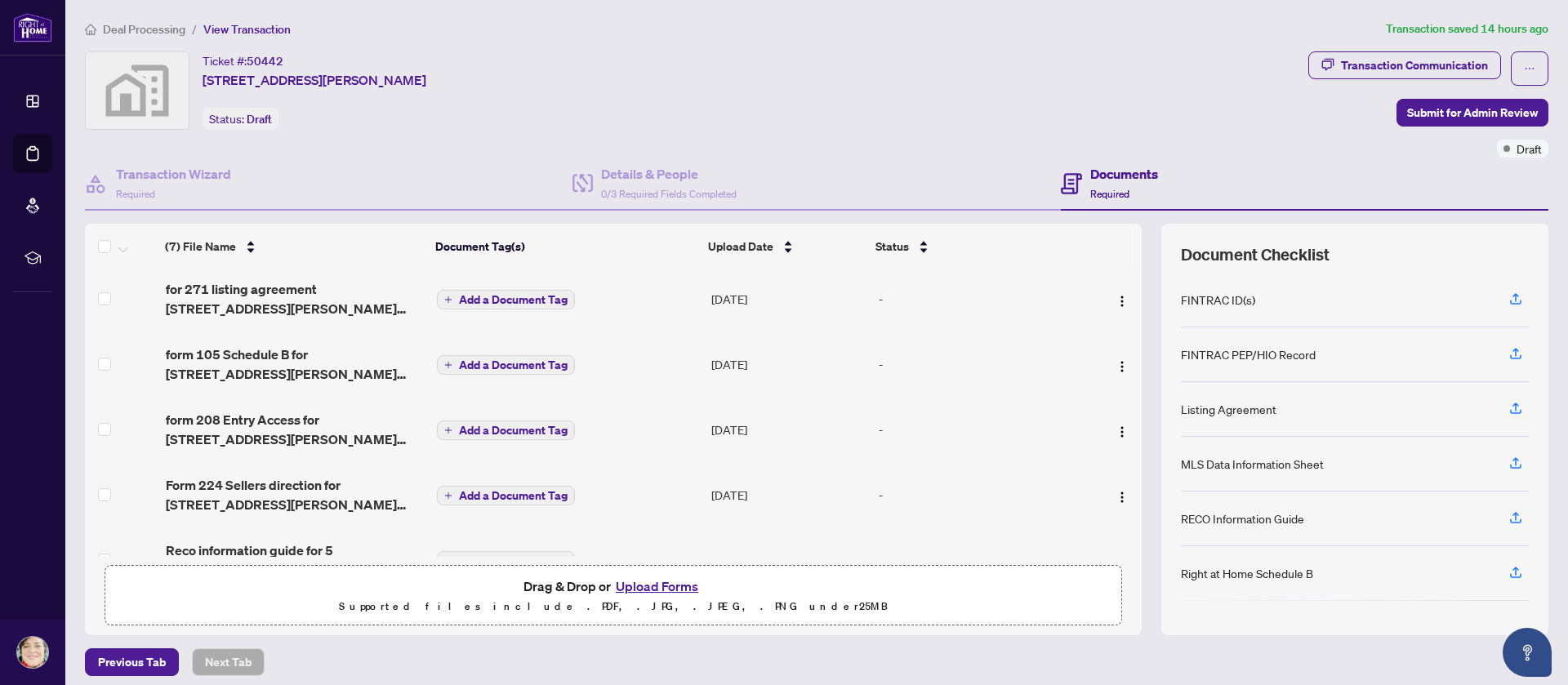
scroll to position [122, 0]
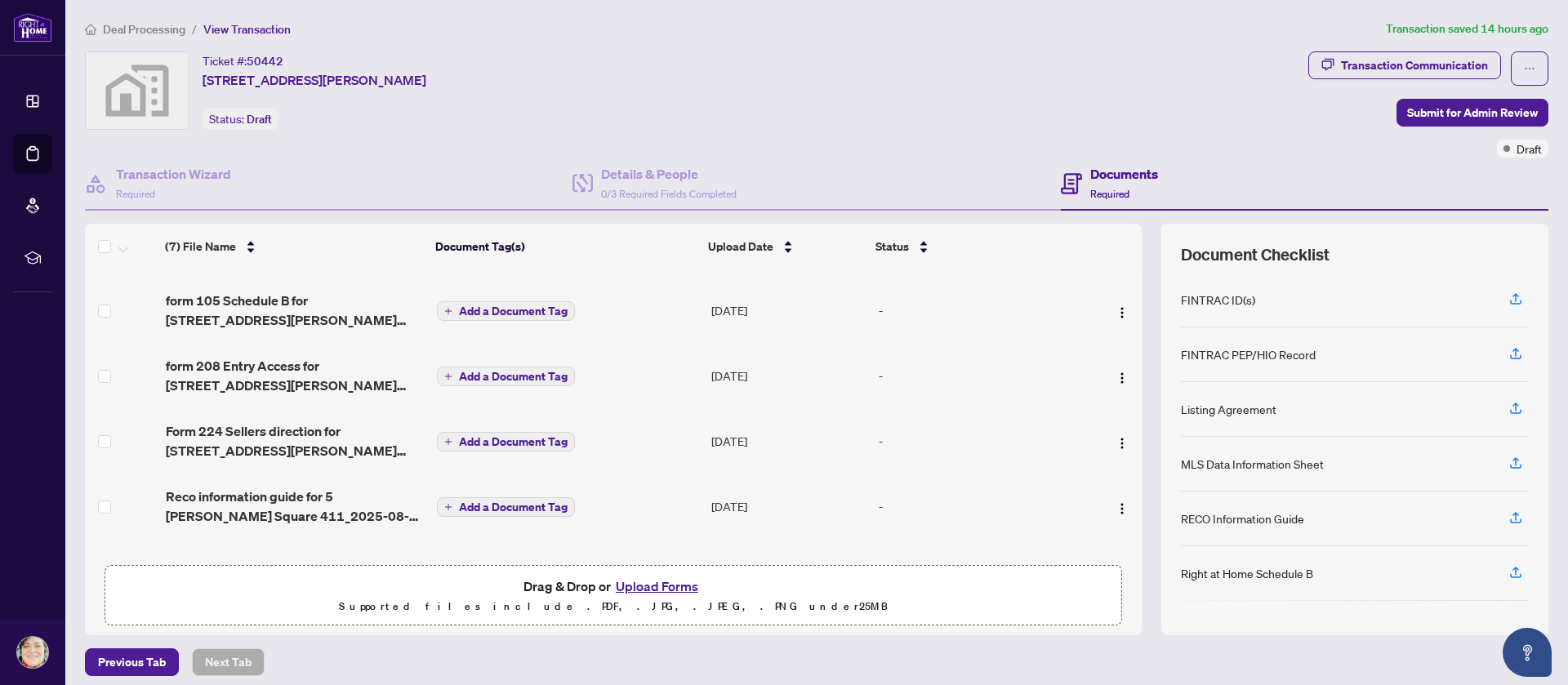
click at [619, 584] on button "Upload Forms" at bounding box center [657, 587] width 92 height 21
click at [765, 94] on div "Ticket #: 50442 5 Massey Square #411, East York, ON, Canada Status: Draft" at bounding box center [693, 90] width 1217 height 79
